Goal: Information Seeking & Learning: Learn about a topic

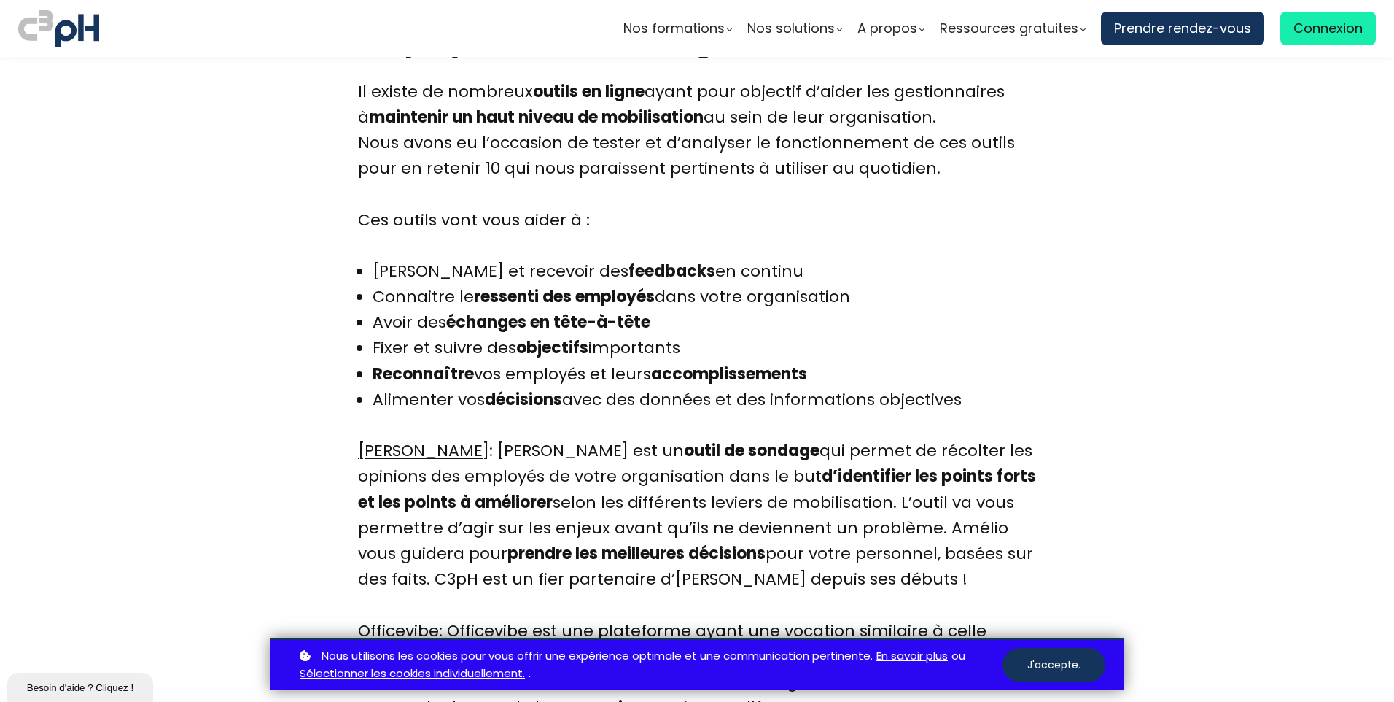
scroll to position [3859, 0]
